Goal: Navigation & Orientation: Find specific page/section

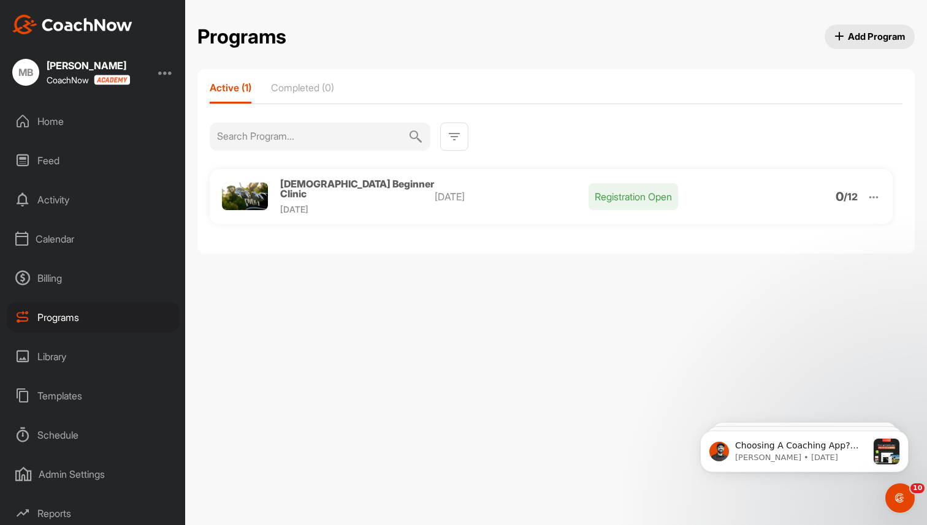
click at [44, 124] on div "Home" at bounding box center [93, 121] width 173 height 31
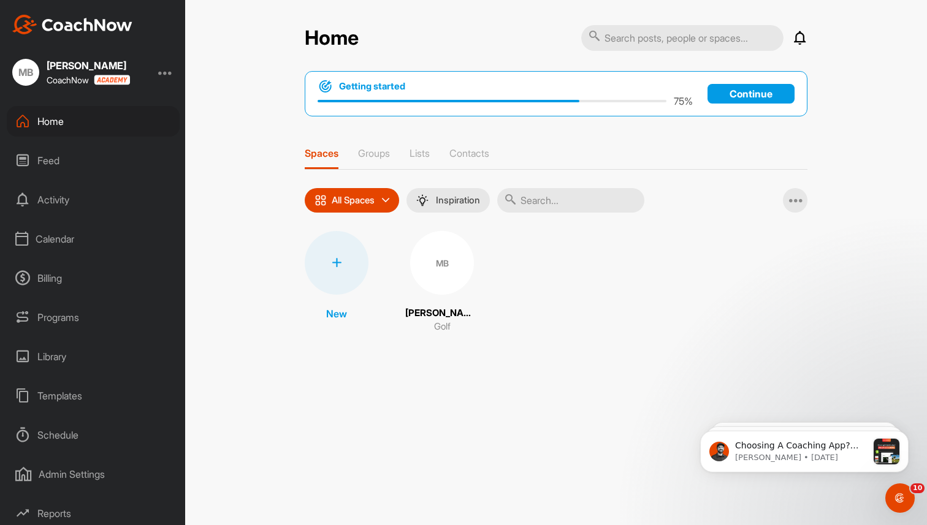
click at [441, 262] on div "MB" at bounding box center [442, 263] width 64 height 64
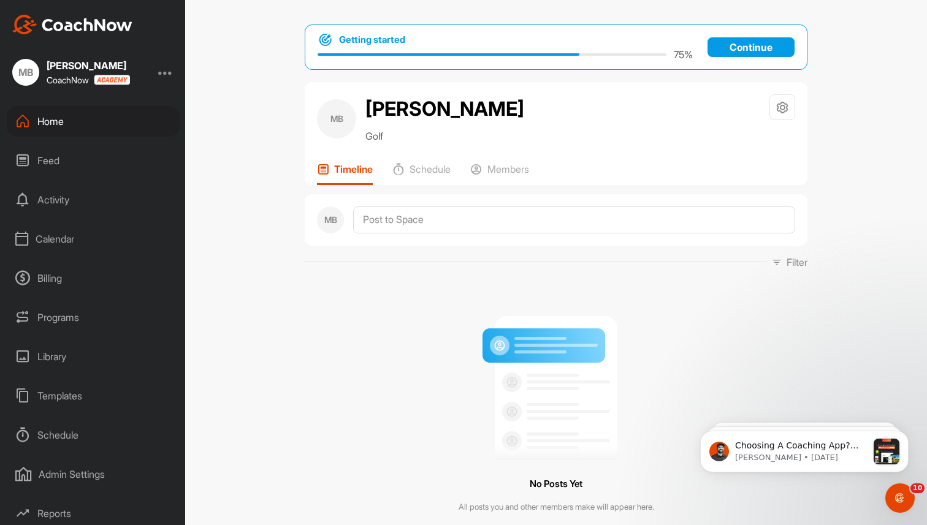
click at [55, 238] on div "Calendar" at bounding box center [93, 239] width 173 height 31
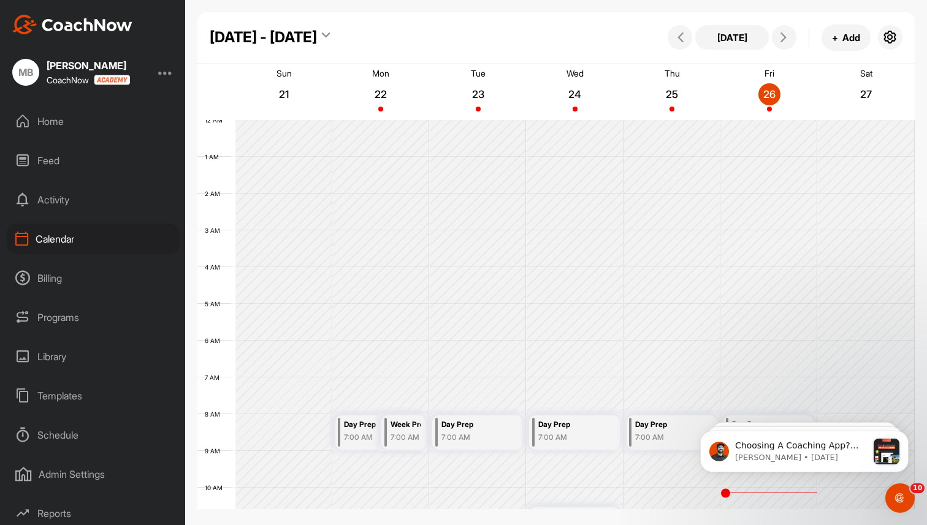
scroll to position [212, 0]
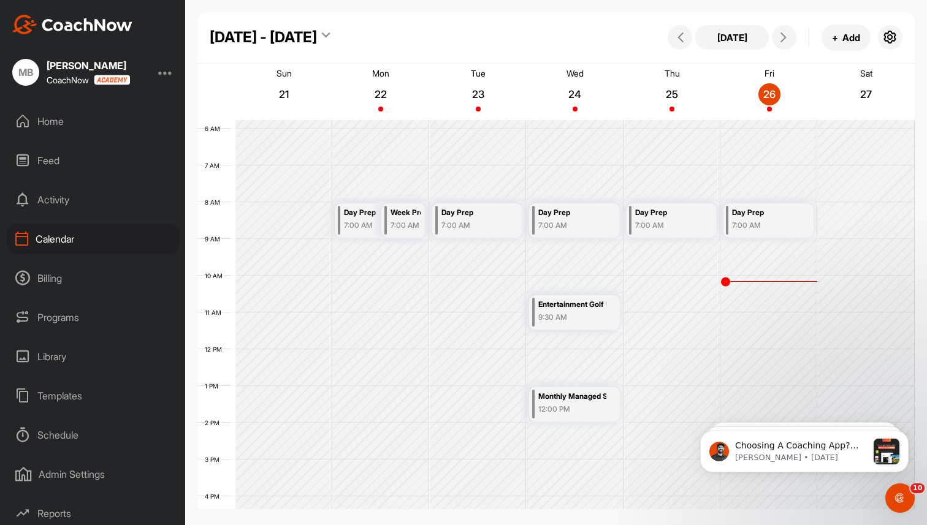
click at [54, 321] on div "Programs" at bounding box center [93, 317] width 173 height 31
